Goal: Information Seeking & Learning: Learn about a topic

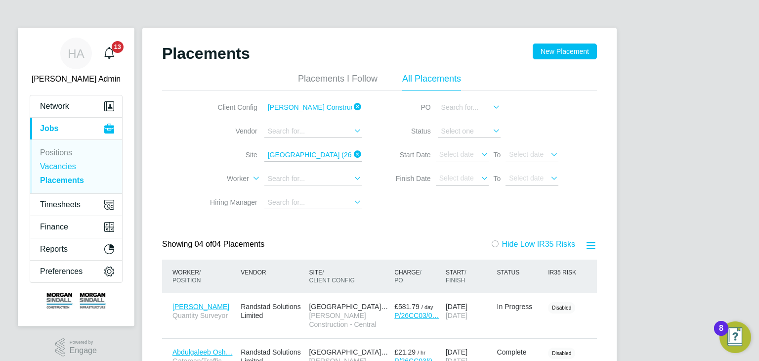
click at [62, 166] on link "Vacancies" at bounding box center [58, 166] width 36 height 8
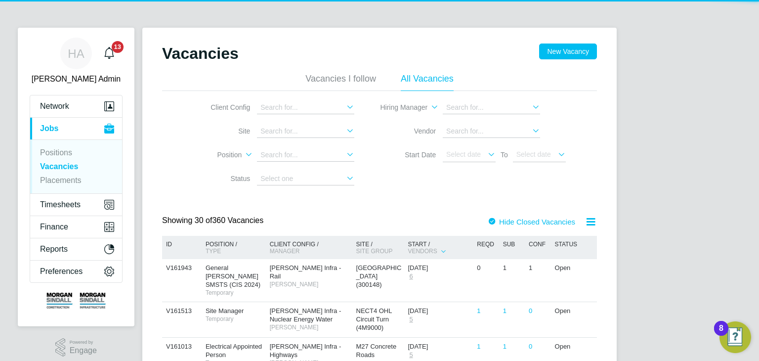
click at [344, 108] on icon at bounding box center [344, 107] width 0 height 14
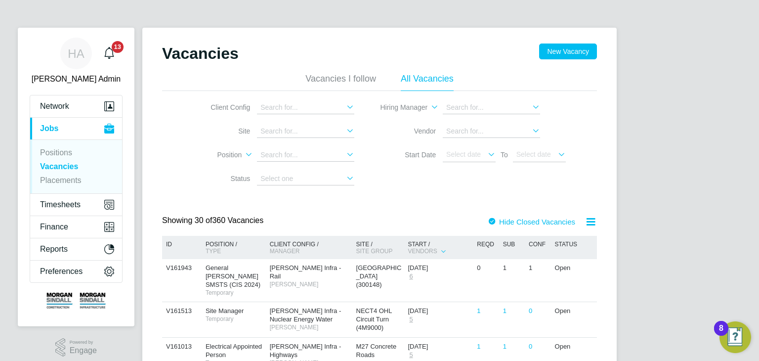
click at [347, 237] on li "[PERSON_NAME] Infra - Highways" at bounding box center [392, 237] width 271 height 13
type input "[PERSON_NAME] Infra - Highways"
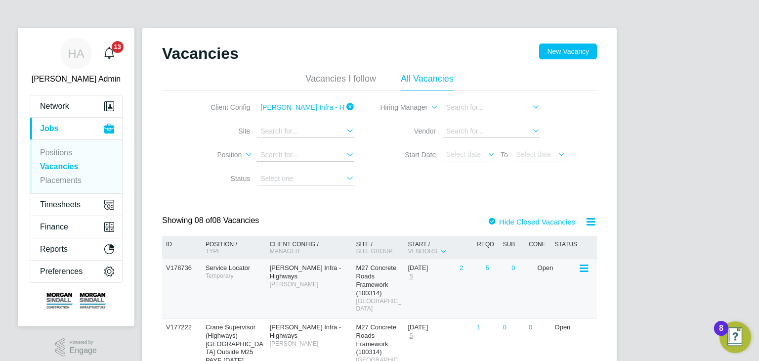
click at [237, 273] on span "Temporary" at bounding box center [234, 276] width 59 height 8
click at [240, 271] on span "Service Locator" at bounding box center [227, 267] width 44 height 7
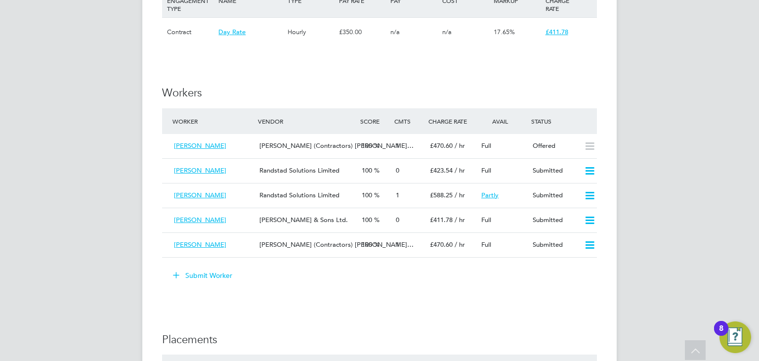
scroll to position [593, 0]
click at [193, 145] on span "Adrian Stoian" at bounding box center [200, 145] width 52 height 8
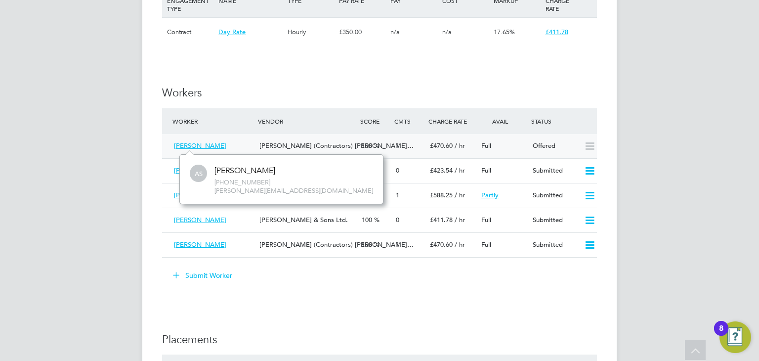
click at [205, 146] on span "Adrian Stoian" at bounding box center [200, 145] width 52 height 8
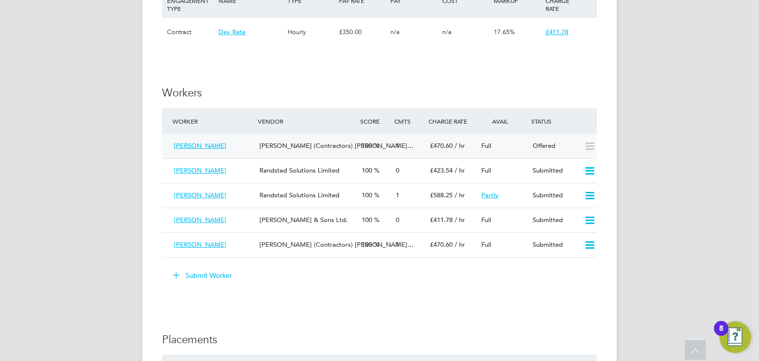
click at [205, 146] on span "Adrian Stoian" at bounding box center [200, 145] width 52 height 8
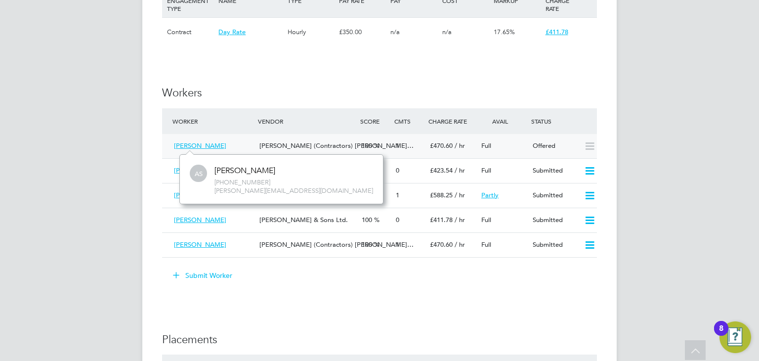
click at [205, 146] on span "Adrian Stoian" at bounding box center [200, 145] width 52 height 8
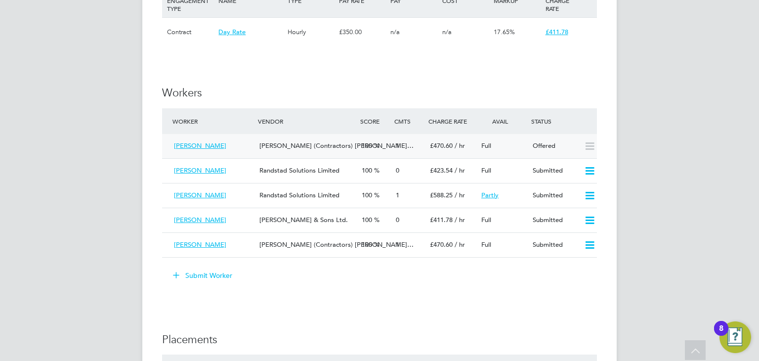
click at [205, 146] on span "Adrian Stoian" at bounding box center [200, 145] width 52 height 8
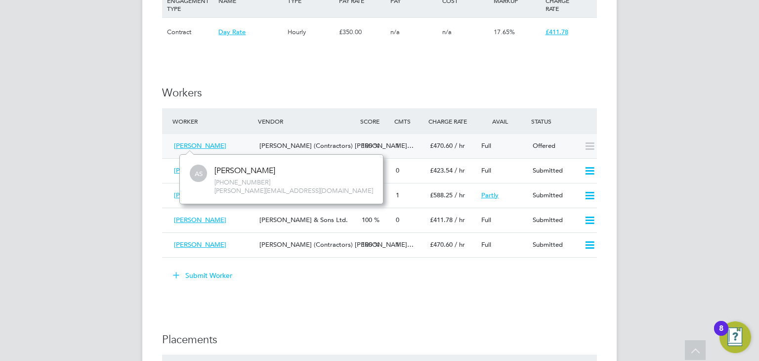
click at [201, 148] on span "Adrian Stoian" at bounding box center [200, 145] width 52 height 8
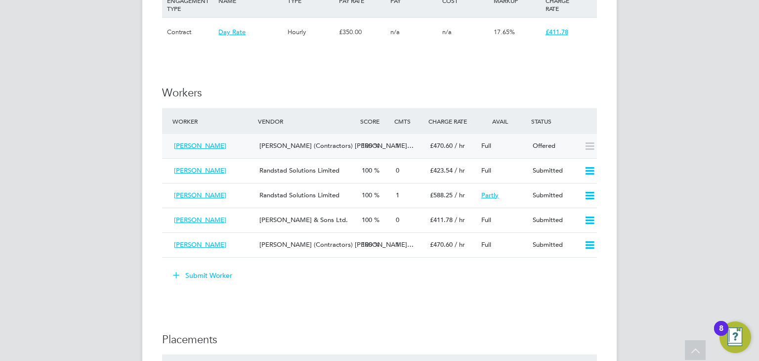
click at [314, 149] on span "V.G.Clements (Contractors) Li…" at bounding box center [336, 145] width 154 height 8
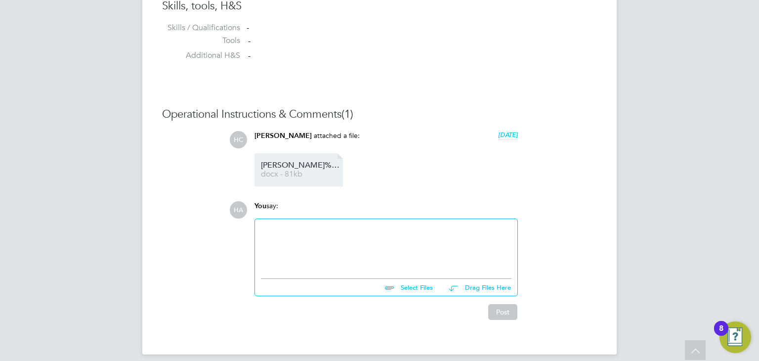
click at [304, 175] on span "docx - 81kb" at bounding box center [300, 173] width 79 height 7
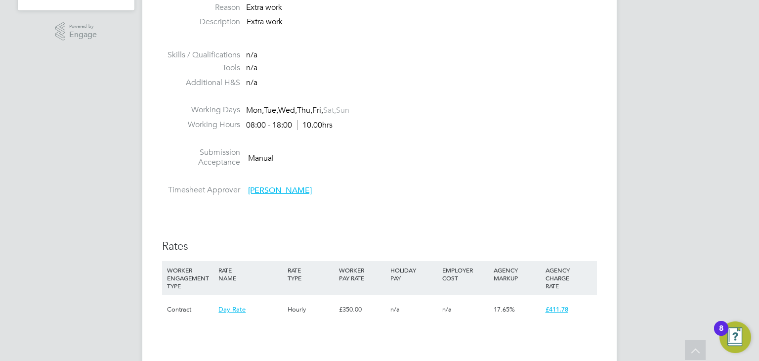
scroll to position [315, 0]
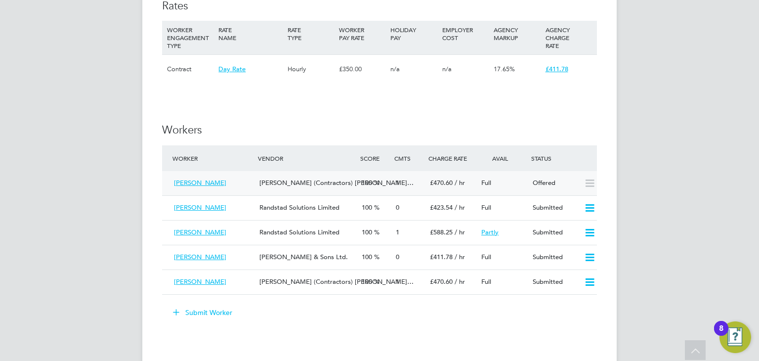
click at [191, 181] on span "Adrian Stoian" at bounding box center [200, 182] width 52 height 8
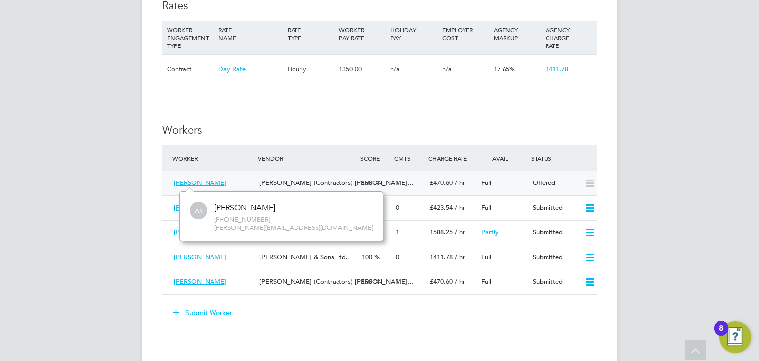
click at [192, 183] on span "Adrian Stoian" at bounding box center [200, 182] width 52 height 8
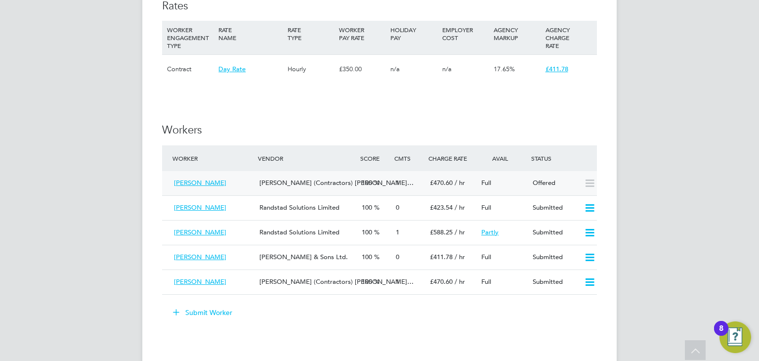
click at [192, 183] on span "Adrian Stoian" at bounding box center [200, 182] width 52 height 8
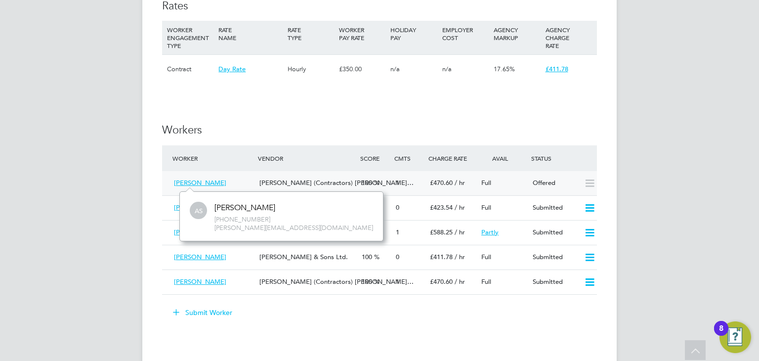
click at [195, 183] on span "Adrian Stoian" at bounding box center [200, 182] width 52 height 8
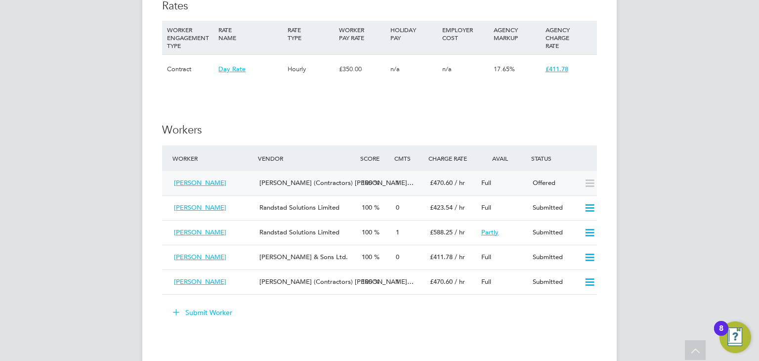
click at [195, 183] on span "Adrian Stoian" at bounding box center [200, 182] width 52 height 8
click at [297, 182] on span "V.G.Clements (Contractors) Li…" at bounding box center [336, 182] width 154 height 8
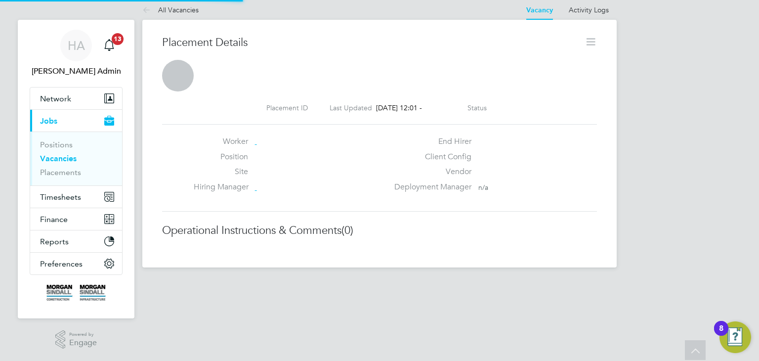
click at [297, 182] on div "Hiring Manager" at bounding box center [291, 189] width 195 height 15
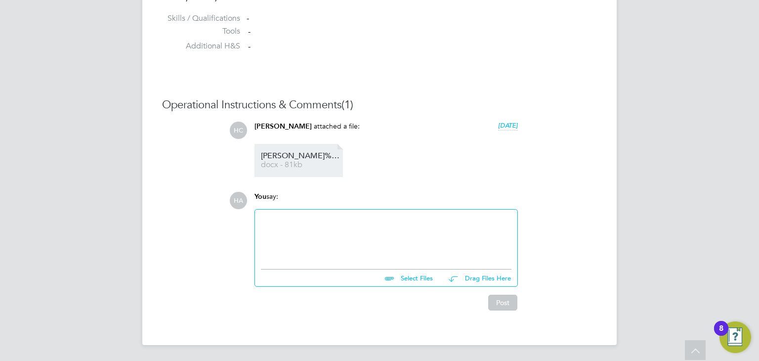
click at [293, 154] on span "George%20Adrian%20Stoian" at bounding box center [300, 155] width 79 height 7
